Goal: Task Accomplishment & Management: Complete application form

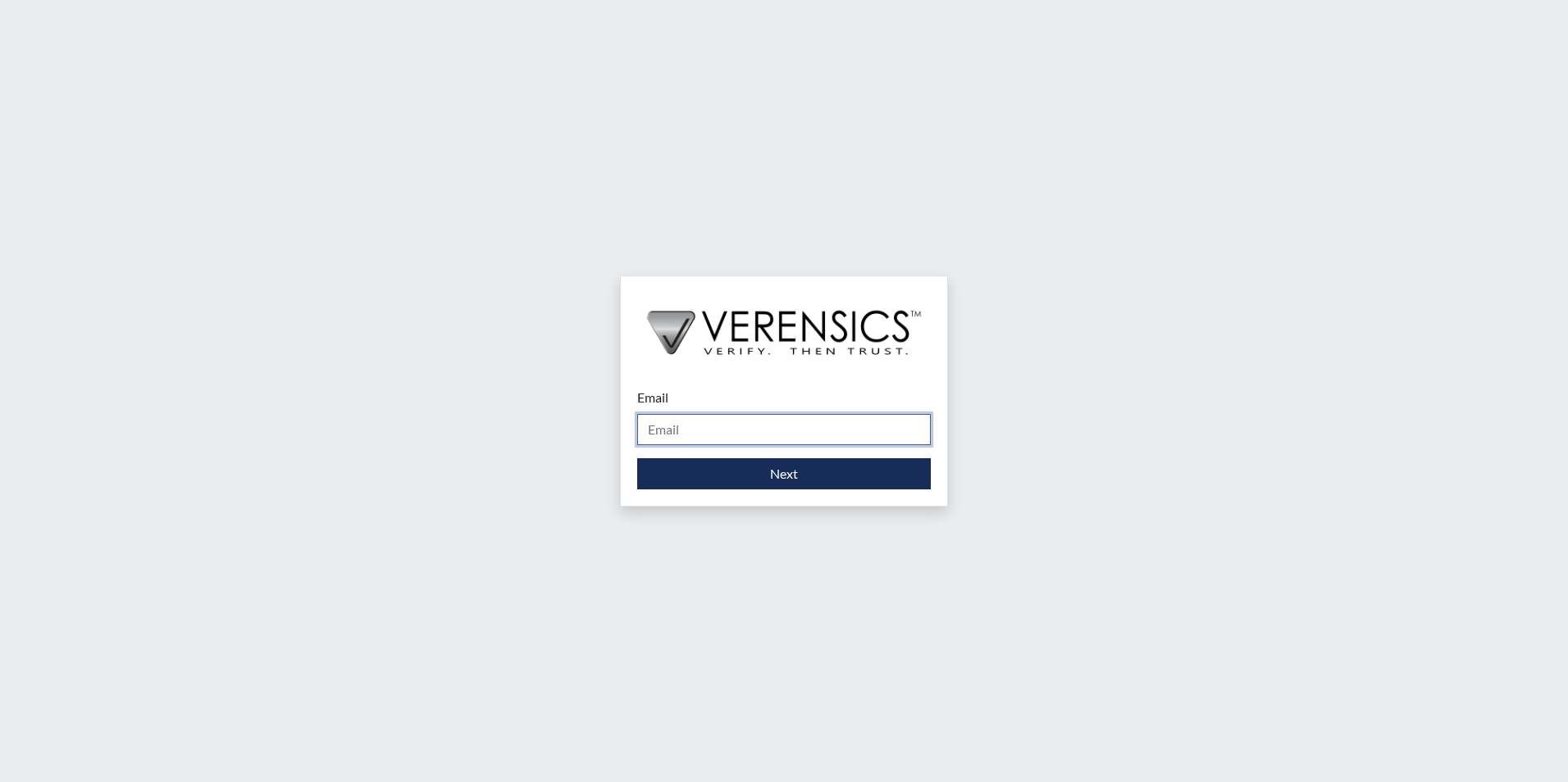
click at [750, 429] on input "Email" at bounding box center [783, 429] width 293 height 31
type input "[PERSON_NAME][EMAIL_ADDRESS][PERSON_NAME][DOMAIN_NAME]"
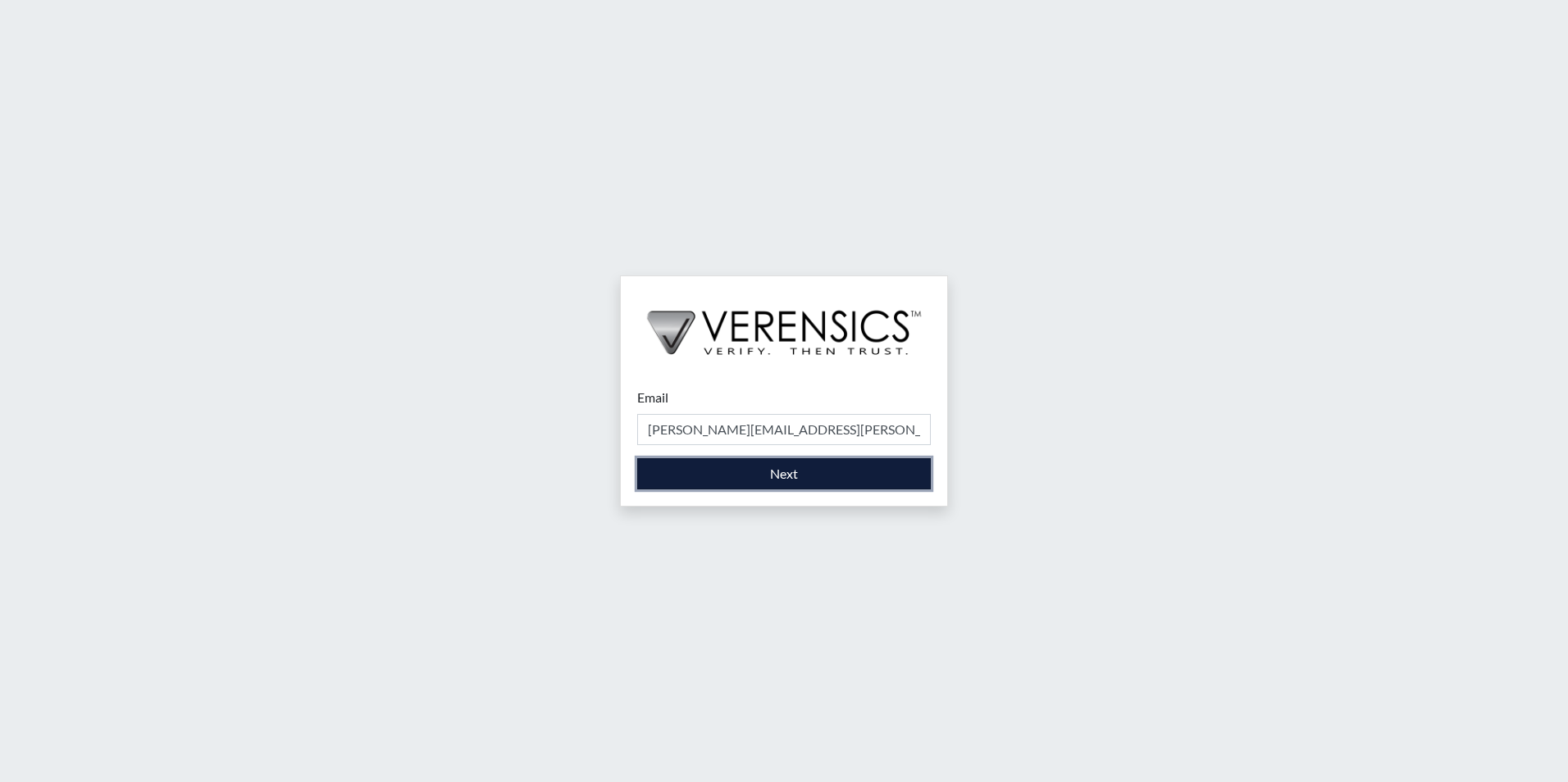
click at [743, 475] on button "Next" at bounding box center [783, 473] width 293 height 31
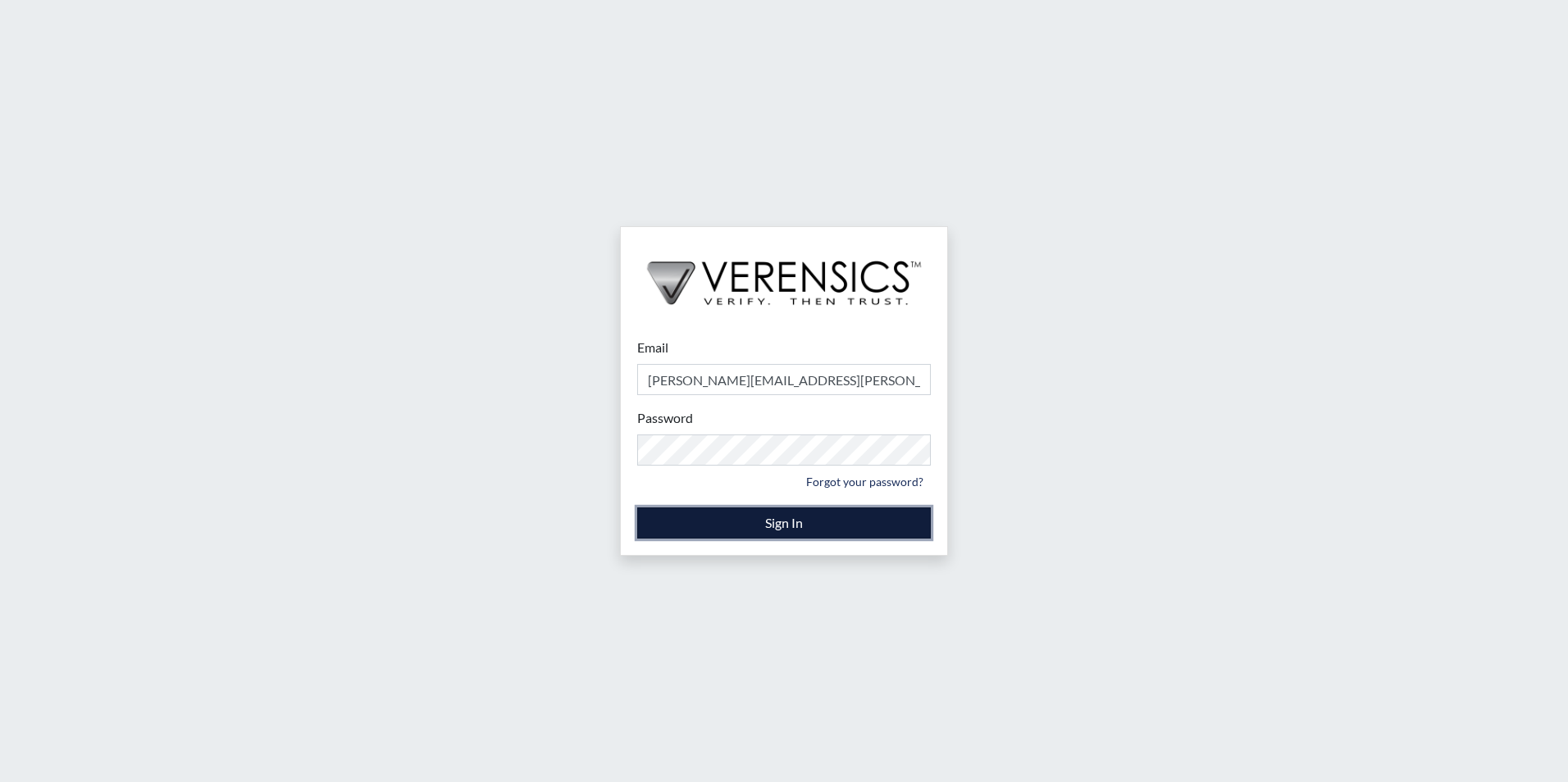
click at [786, 529] on button "Sign In" at bounding box center [783, 523] width 293 height 31
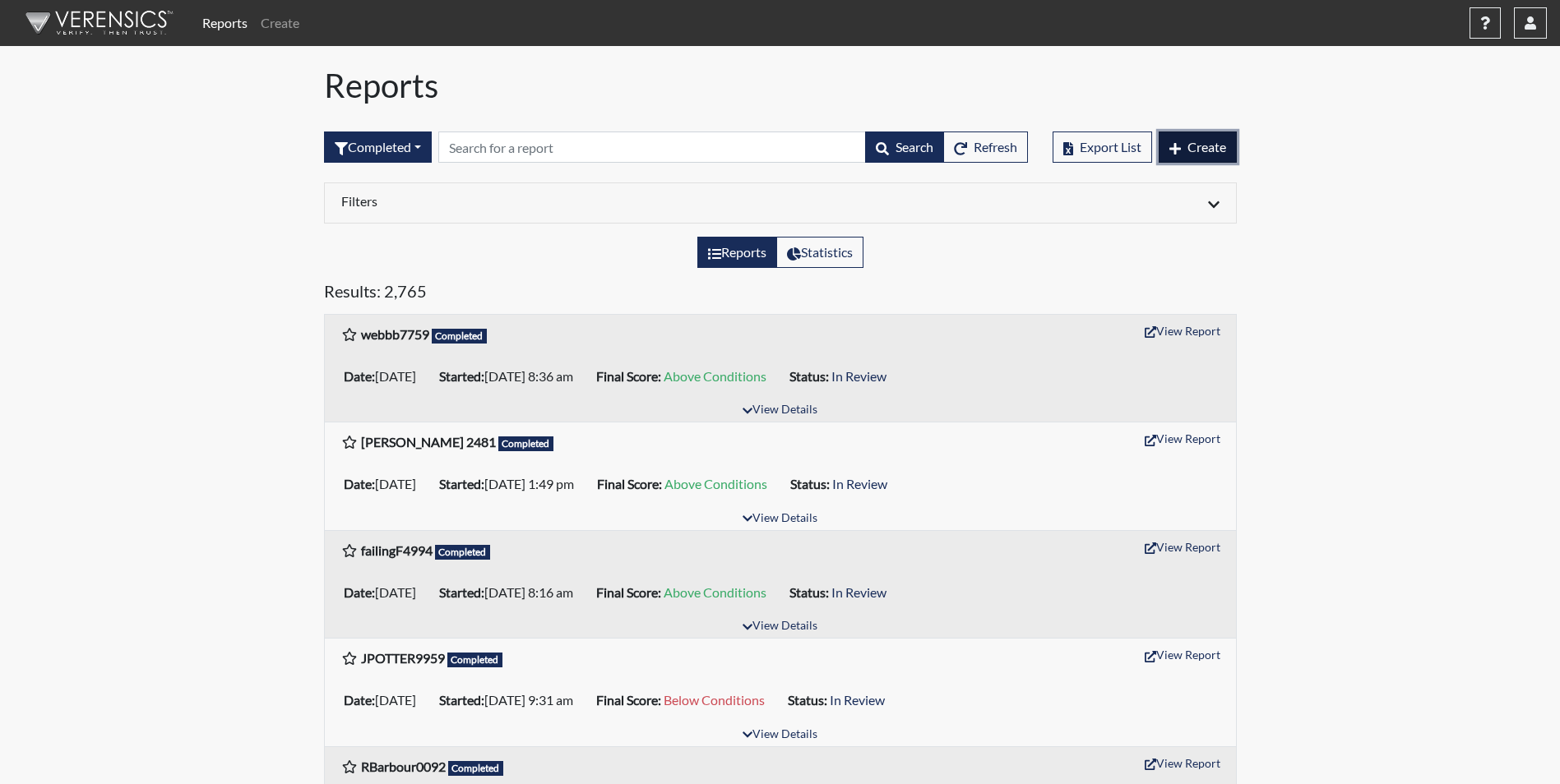
click at [1208, 148] on span "Create" at bounding box center [1206, 147] width 39 height 15
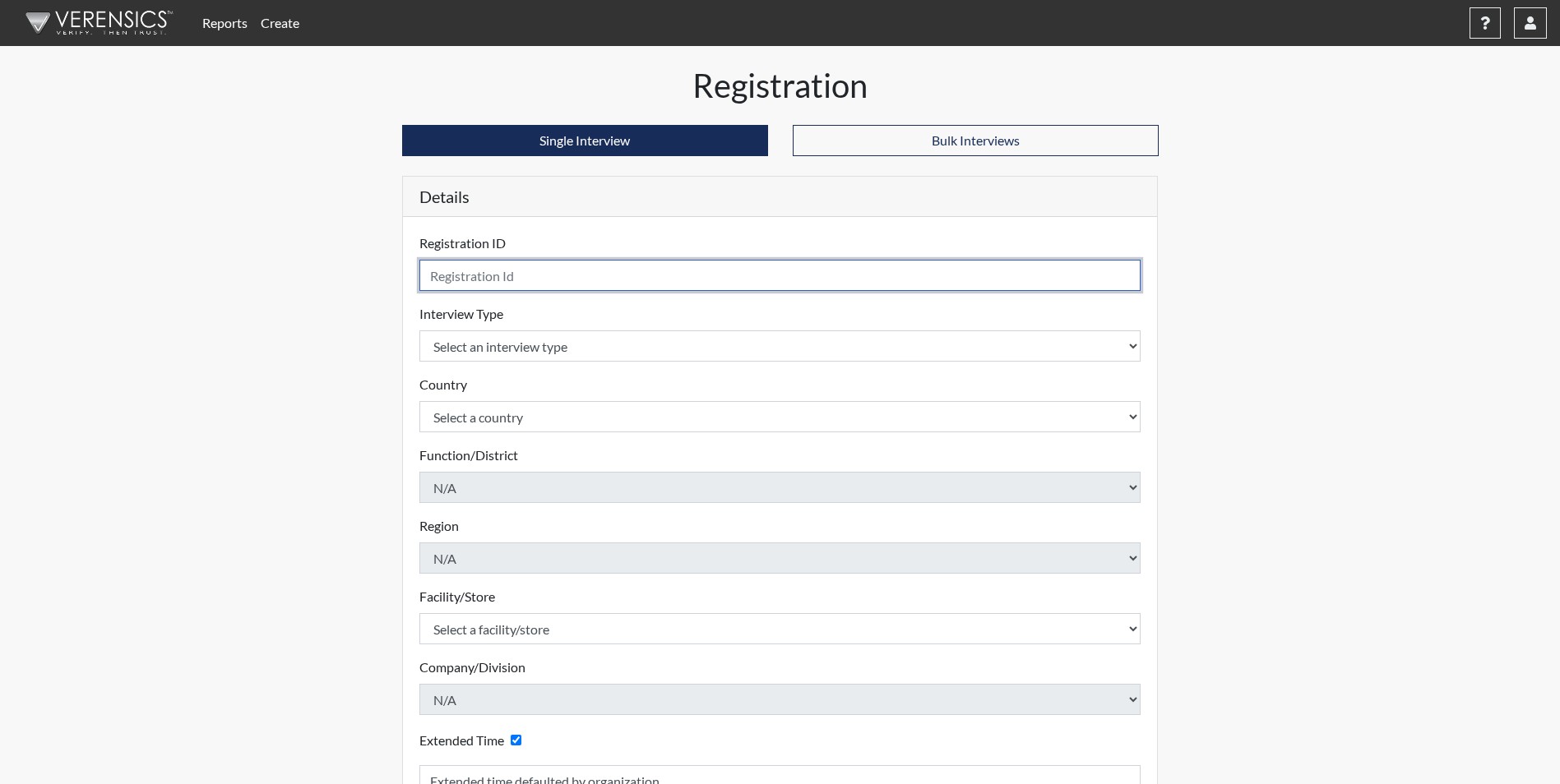
click at [495, 273] on input "text" at bounding box center [780, 275] width 722 height 31
type input "[PERSON_NAME] 2010"
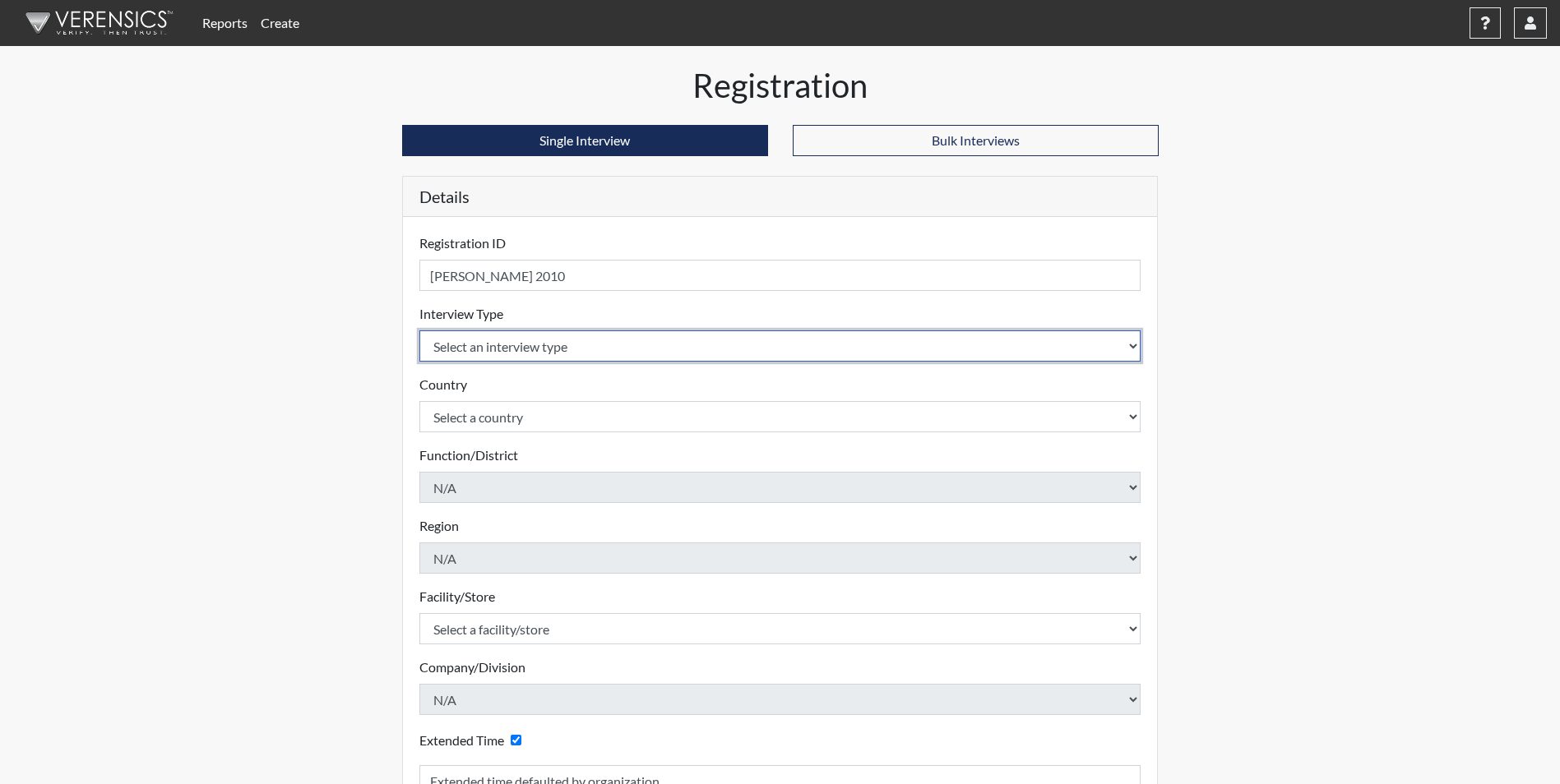
click at [519, 349] on select "Select an interview type Corrections Pre-Employment" at bounding box center [780, 346] width 722 height 31
select select "ff733e93-e1bf-11ea-9c9f-0eff0cf7eb8f"
click at [419, 331] on select "Select an interview type Corrections Pre-Employment" at bounding box center [780, 346] width 722 height 31
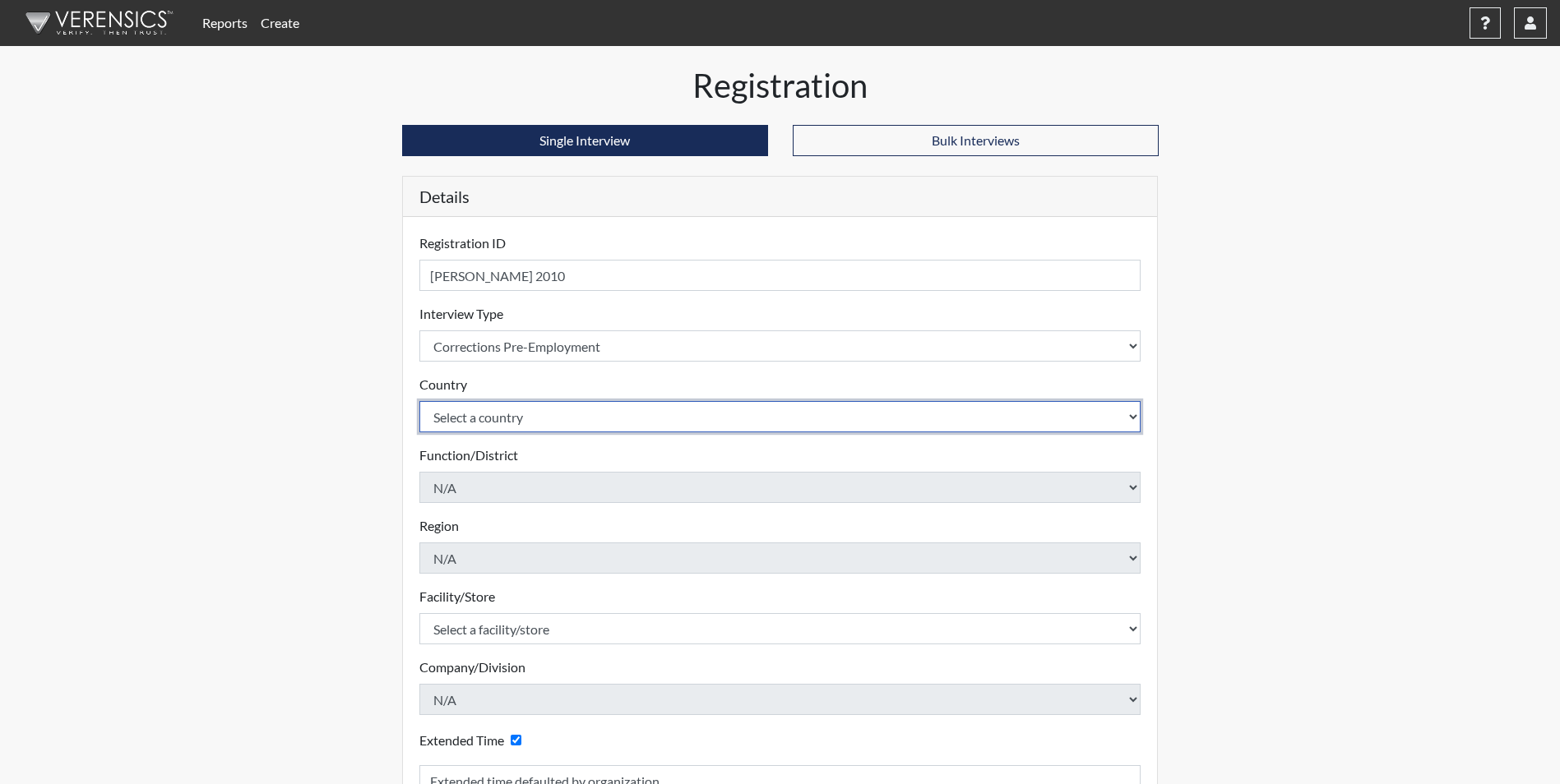
click at [524, 410] on select "Select a country [GEOGRAPHIC_DATA] [GEOGRAPHIC_DATA]" at bounding box center [780, 416] width 722 height 31
select select "united-states-of-[GEOGRAPHIC_DATA]"
click at [419, 401] on select "Select a country [GEOGRAPHIC_DATA] [GEOGRAPHIC_DATA]" at bounding box center [780, 416] width 722 height 31
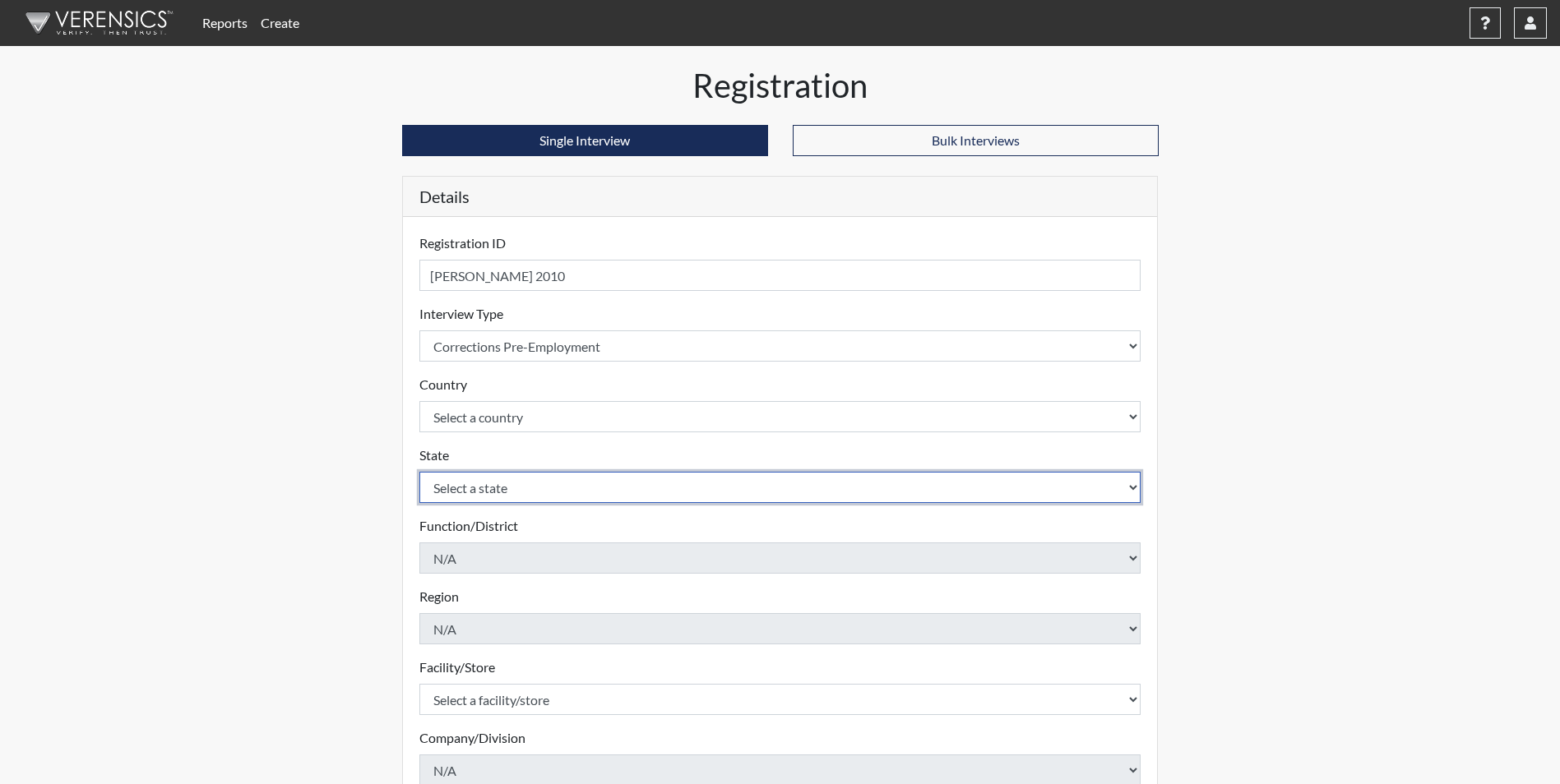
click at [523, 486] on select "Select a state [US_STATE] [US_STATE] [US_STATE] [US_STATE] [US_STATE] [US_STATE…" at bounding box center [780, 488] width 722 height 31
select select "SC"
click at [519, 488] on select "Select a state [US_STATE] [US_STATE] [US_STATE] [US_STATE] [US_STATE] [US_STATE…" at bounding box center [780, 488] width 722 height 31
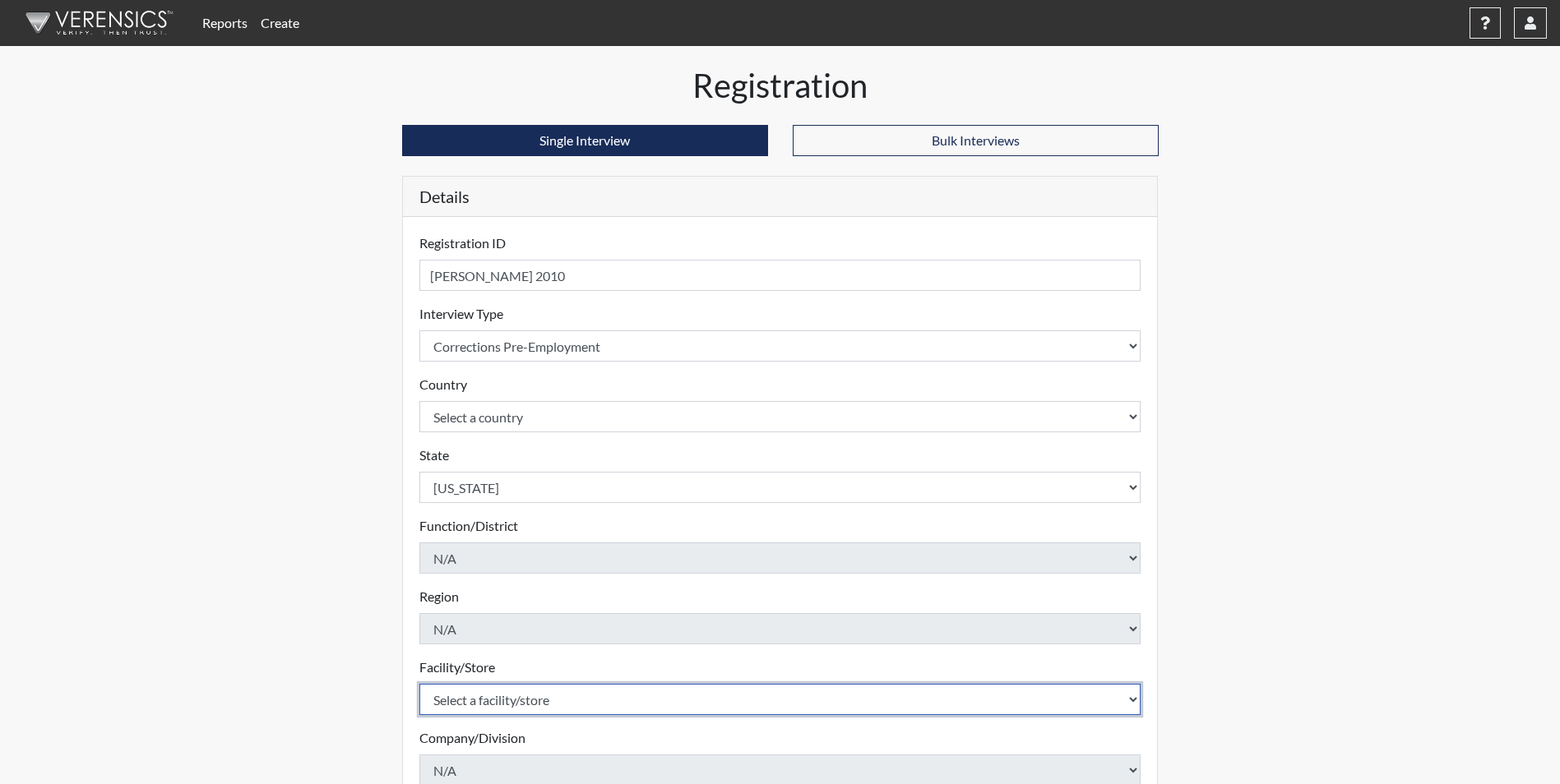
click at [530, 697] on select "Select a facility/store [GEOGRAPHIC_DATA] CI Broad River CI [PERSON_NAME] CI Di…" at bounding box center [780, 699] width 722 height 31
select select "d25ccce7-56e4-4ac3-94d1-4a6dbae4e778"
click at [419, 684] on select "Select a facility/store [GEOGRAPHIC_DATA] CI Broad River CI [PERSON_NAME] CI Di…" at bounding box center [780, 699] width 722 height 31
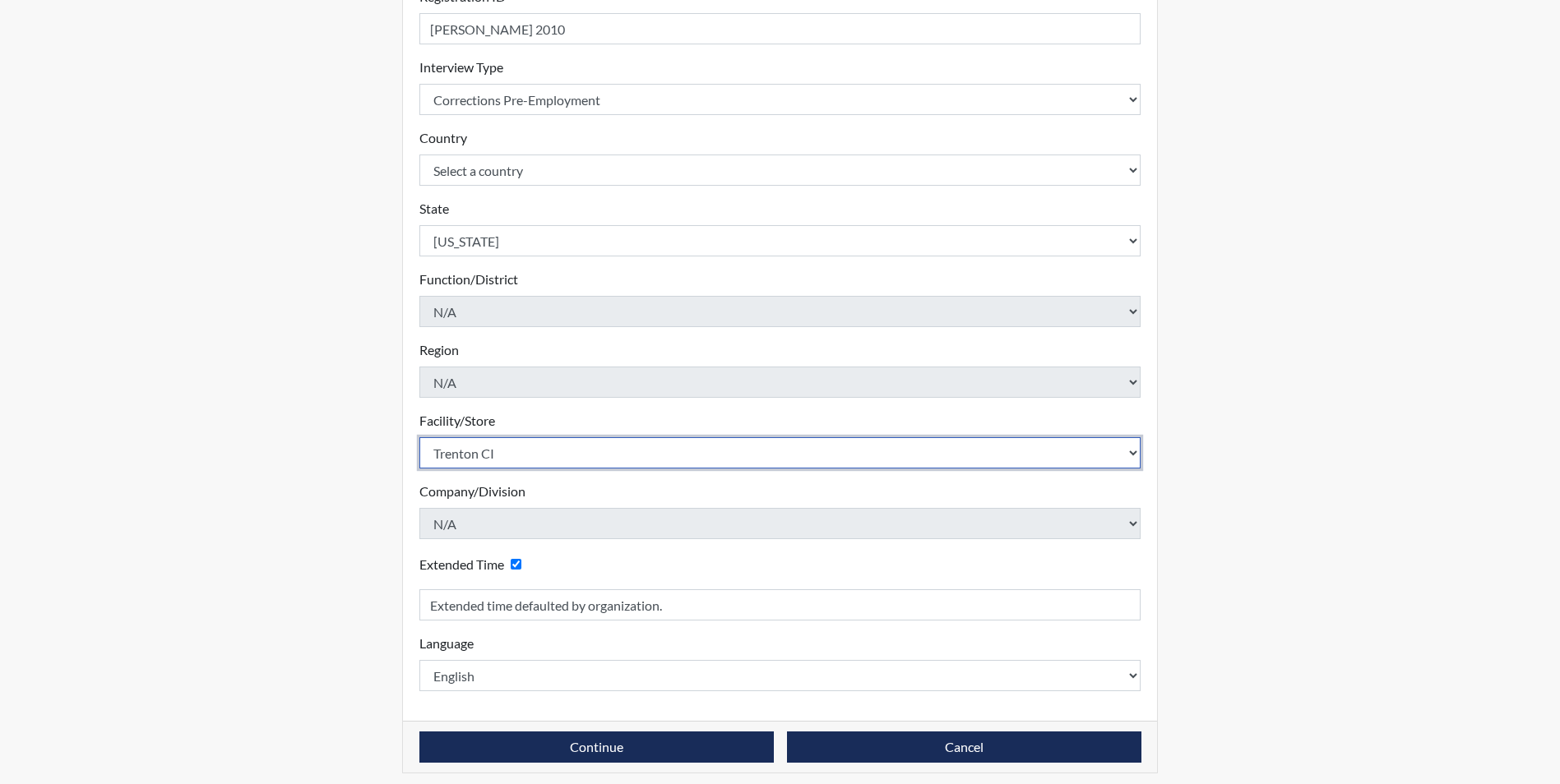
scroll to position [255, 0]
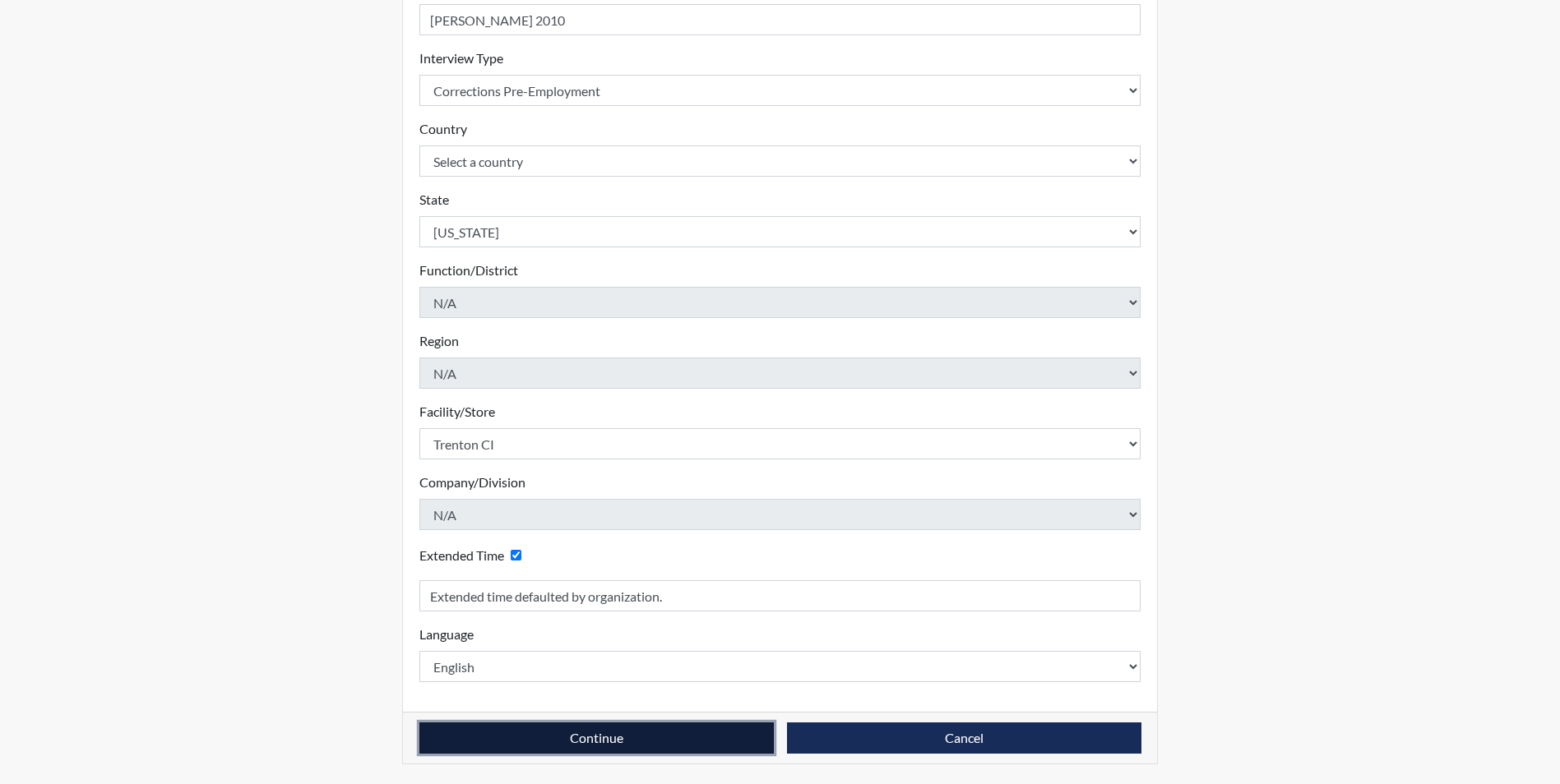
click at [641, 737] on button "Continue" at bounding box center [596, 738] width 354 height 31
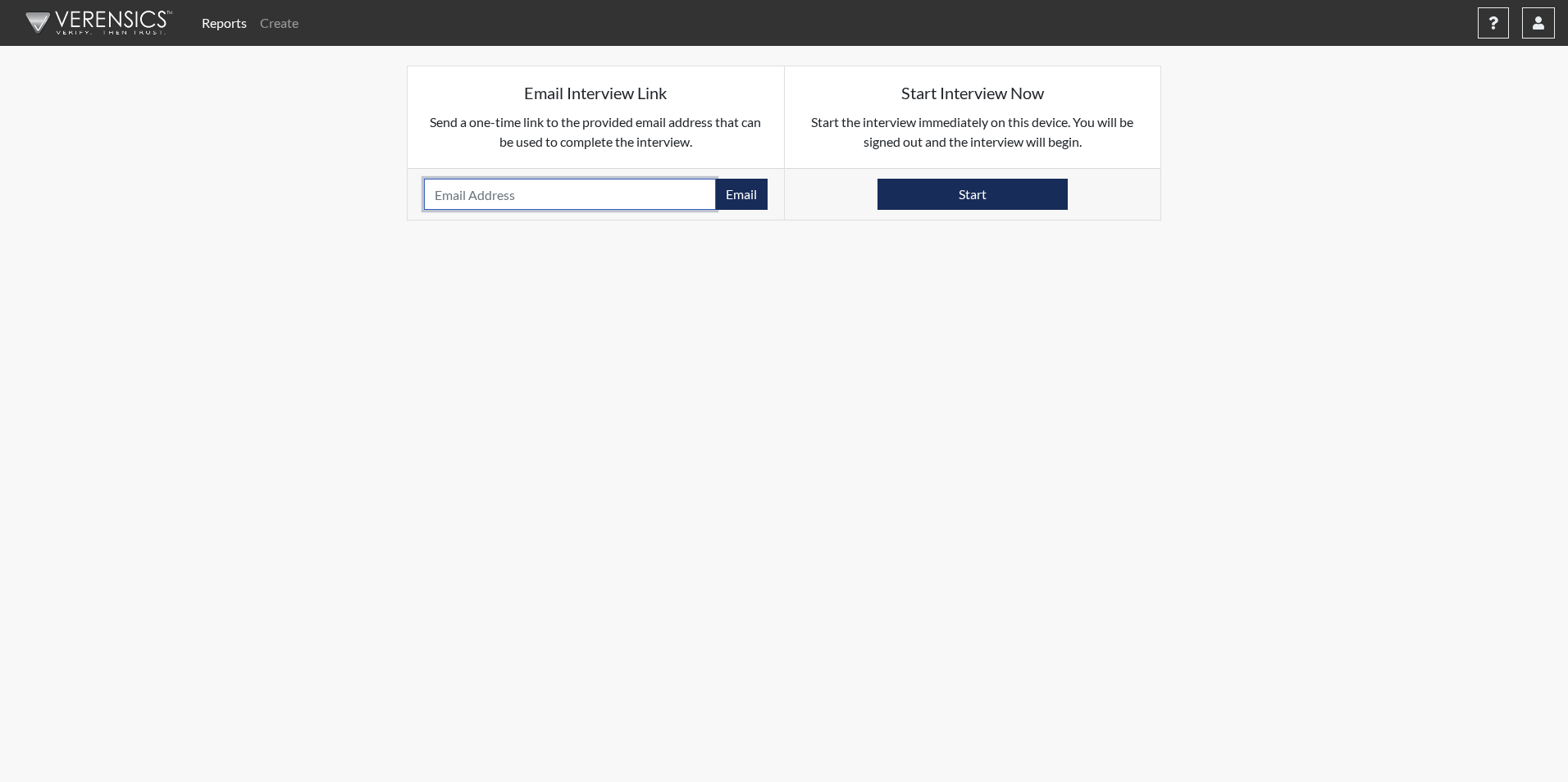
click at [439, 192] on input "email" at bounding box center [570, 194] width 292 height 31
paste input "[EMAIL_ADDRESS][DOMAIN_NAME]"
type input "[EMAIL_ADDRESS][DOMAIN_NAME]"
click at [747, 195] on button "Email" at bounding box center [741, 194] width 52 height 31
